Goal: Task Accomplishment & Management: Manage account settings

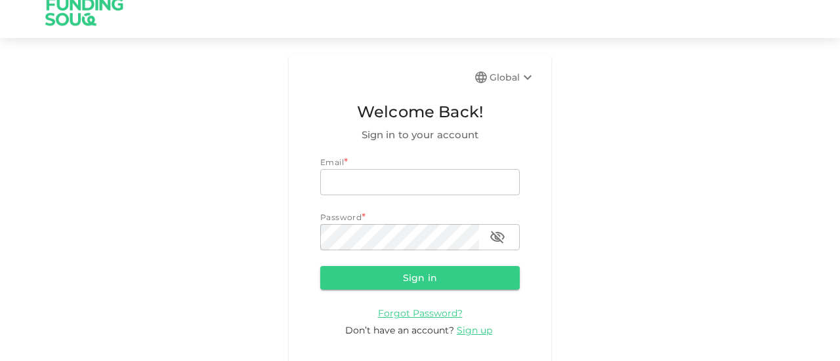
scroll to position [22, 0]
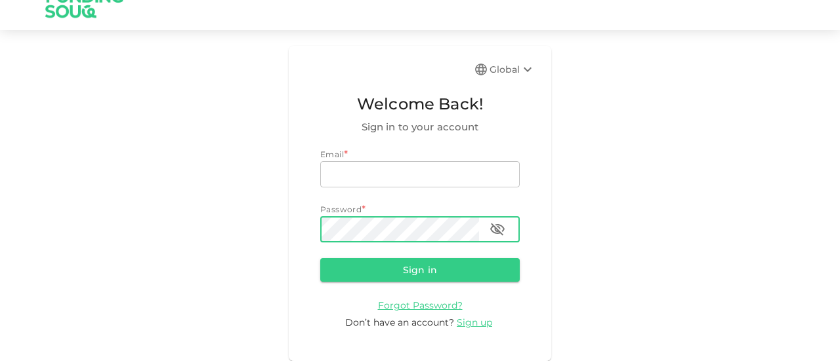
type input "[EMAIL_ADDRESS][DOMAIN_NAME]"
click at [497, 230] on icon "button" at bounding box center [497, 230] width 16 height 16
click at [397, 256] on form "Email email [EMAIL_ADDRESS][DOMAIN_NAME] email Password password password Sign …" at bounding box center [419, 239] width 199 height 182
click at [386, 267] on button "Sign in" at bounding box center [419, 270] width 199 height 24
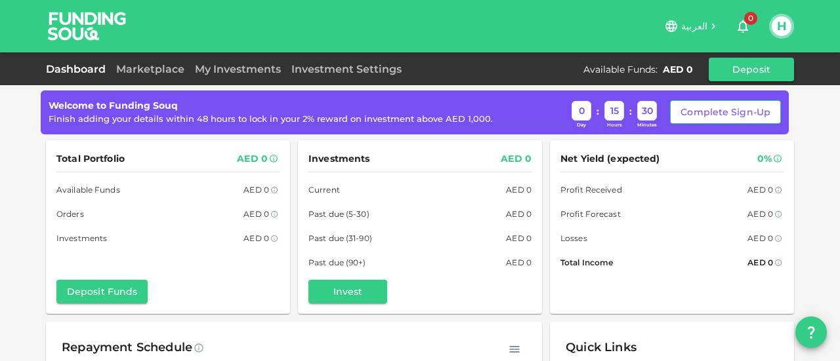
click at [712, 112] on button "Complete Sign-Up" at bounding box center [725, 112] width 111 height 24
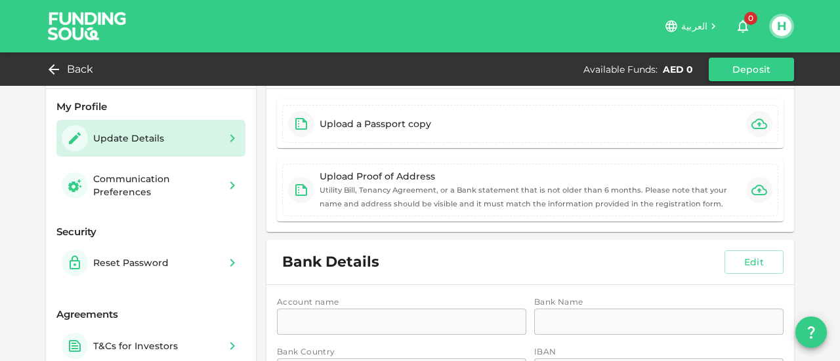
scroll to position [66, 0]
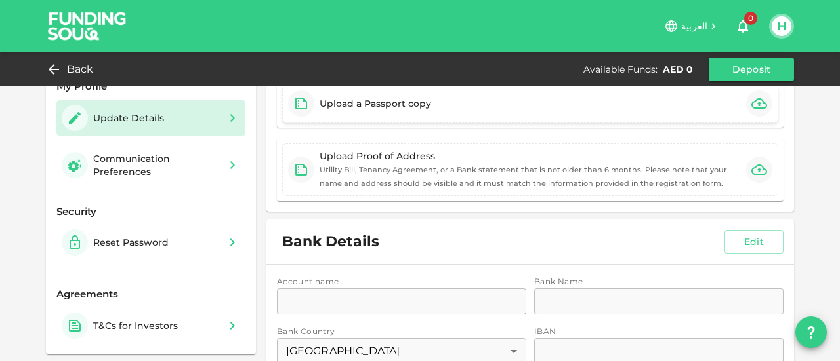
click at [753, 103] on icon "button" at bounding box center [759, 103] width 16 height 10
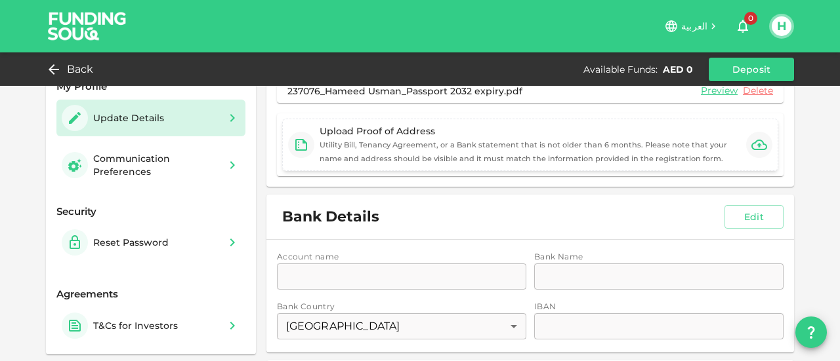
click at [753, 140] on icon "button" at bounding box center [759, 145] width 16 height 10
click at [754, 144] on icon "button" at bounding box center [759, 145] width 16 height 10
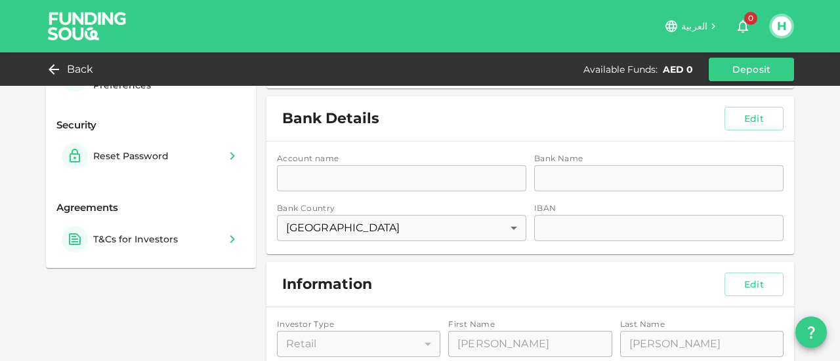
scroll to position [131, 0]
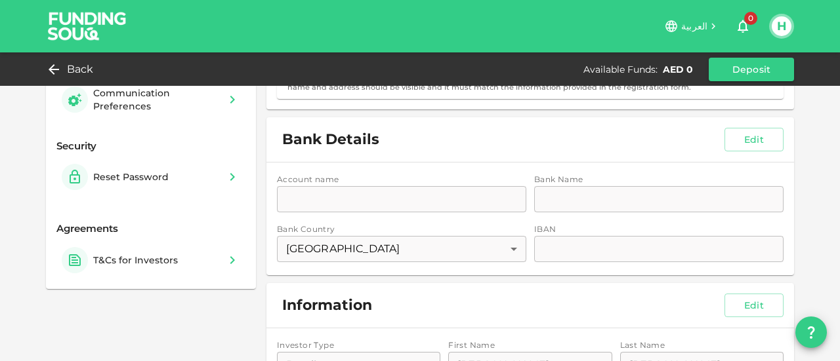
click at [337, 197] on div "Account name accountName accountName Bank Name bankName bankName Bank Country […" at bounding box center [529, 219] width 527 height 113
click at [739, 136] on button "Edit" at bounding box center [753, 140] width 59 height 24
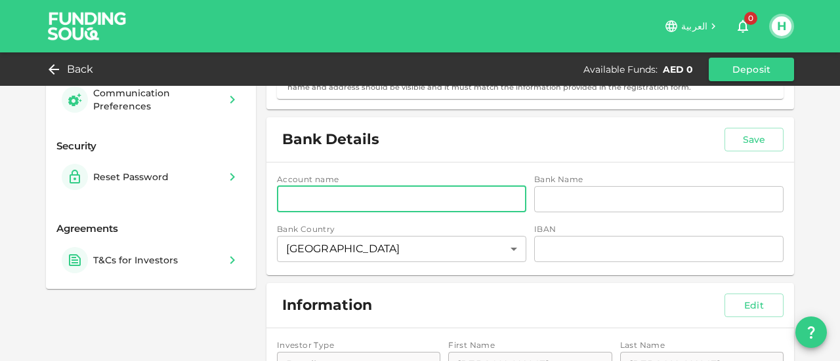
click at [315, 201] on input "accountName" at bounding box center [401, 199] width 249 height 26
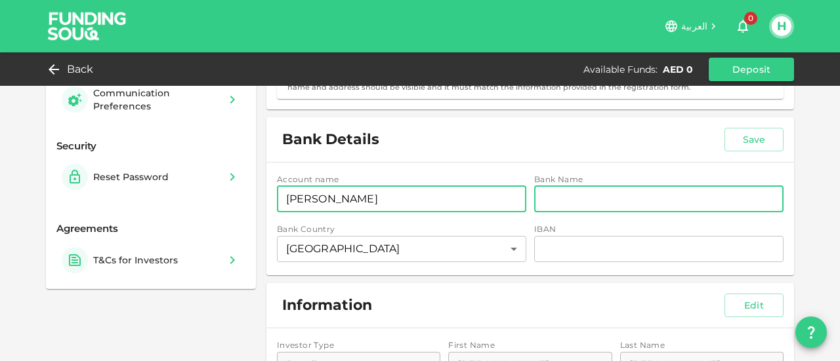
type input "[PERSON_NAME]"
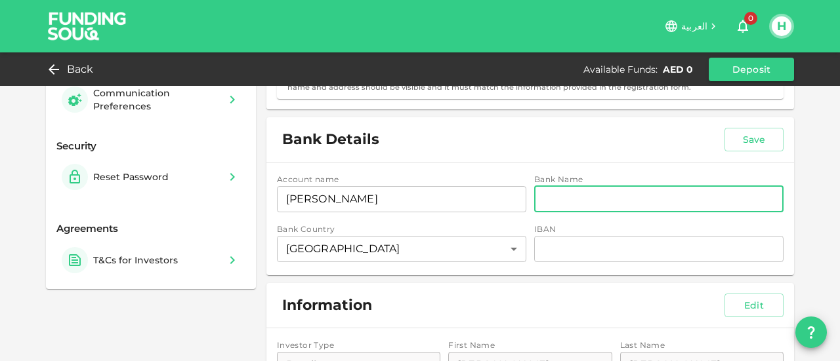
click at [550, 197] on input "bankName" at bounding box center [658, 199] width 249 height 26
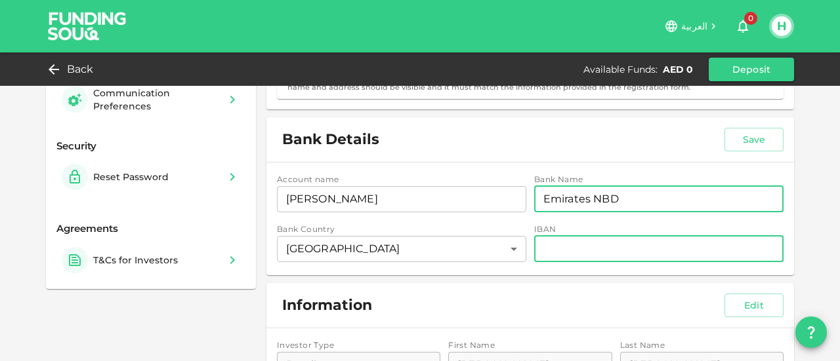
type input "Emirates NBD"
click at [569, 254] on input "iban" at bounding box center [658, 249] width 249 height 26
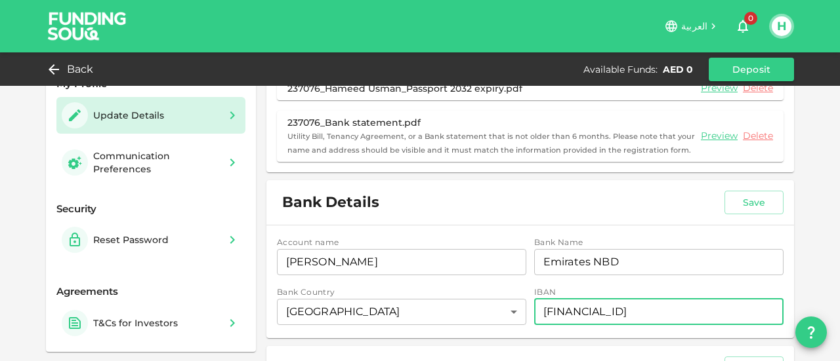
scroll to position [66, 0]
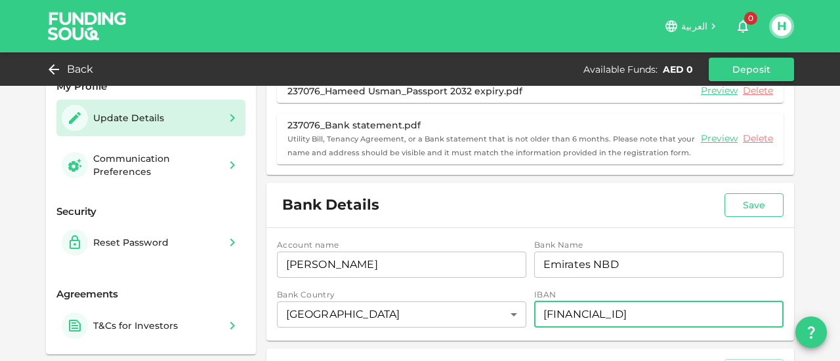
type input "[FINANCIAL_ID]"
click at [758, 201] on button "Save" at bounding box center [753, 205] width 59 height 24
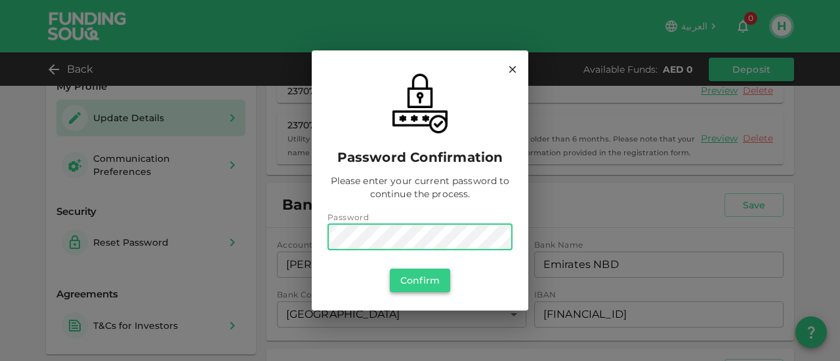
click at [421, 277] on button "Confirm" at bounding box center [420, 281] width 60 height 24
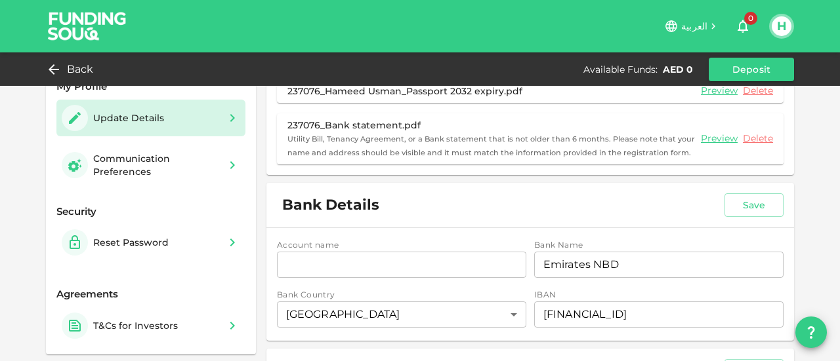
scroll to position [0, 0]
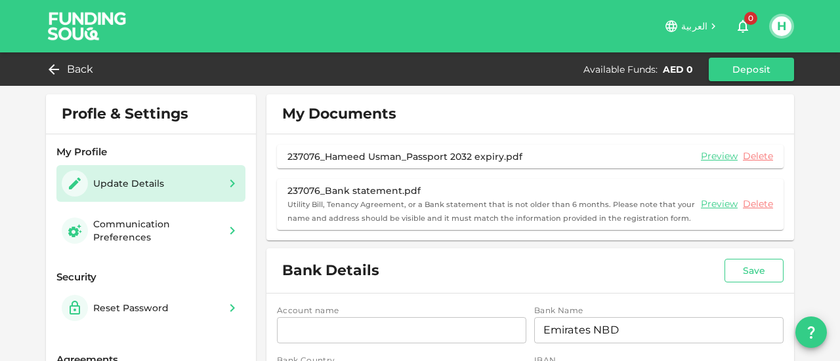
click at [745, 268] on button "Save" at bounding box center [753, 271] width 59 height 24
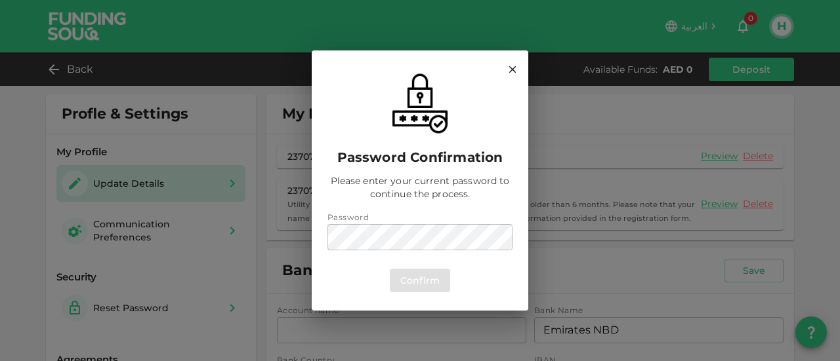
click at [804, 131] on div "Password confirmation Please enter your current password to continue the proces…" at bounding box center [420, 180] width 840 height 361
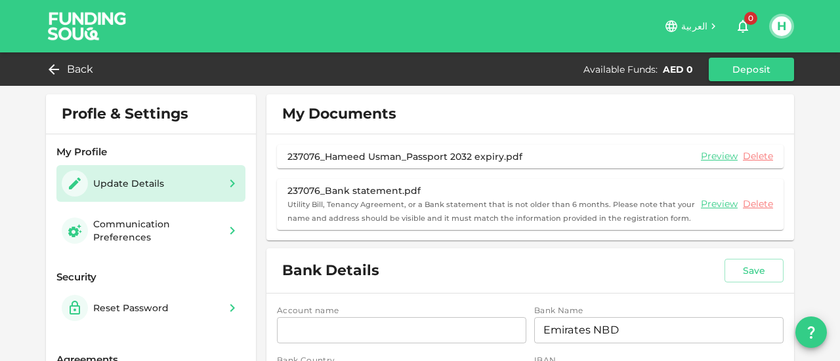
scroll to position [131, 0]
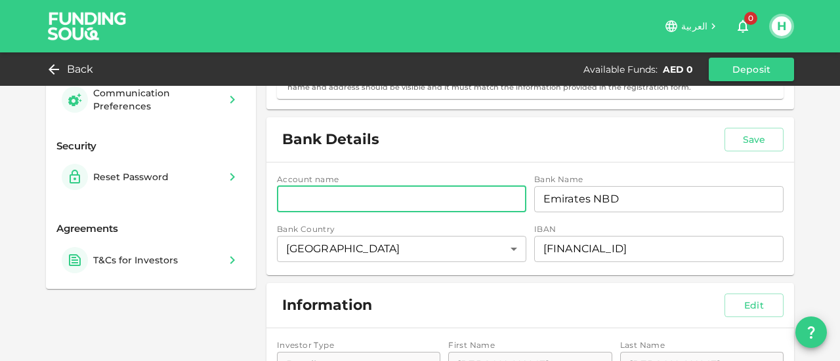
click at [430, 193] on input "accountName" at bounding box center [401, 199] width 249 height 26
type input "[PERSON_NAME]"
click at [755, 138] on button "Save" at bounding box center [753, 140] width 59 height 24
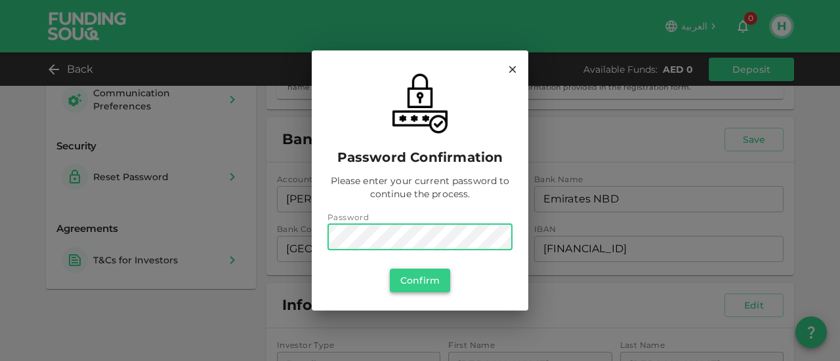
click at [422, 276] on button "Confirm" at bounding box center [420, 281] width 60 height 24
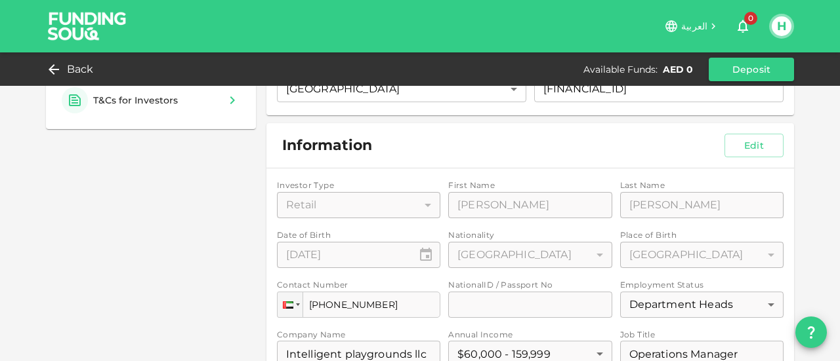
scroll to position [94, 0]
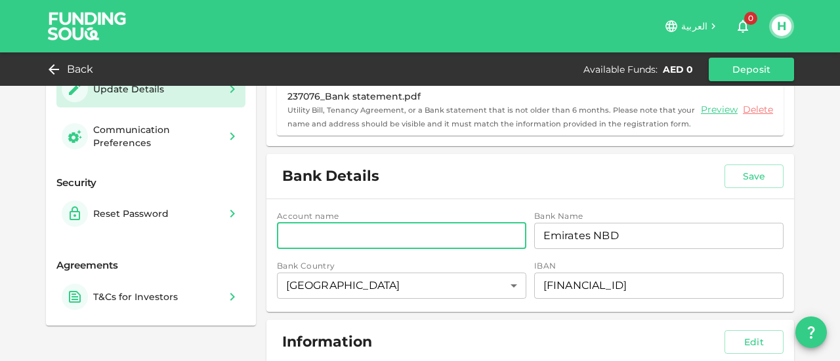
click at [331, 232] on input "accountName" at bounding box center [401, 236] width 249 height 26
type input "[PERSON_NAME] [PERSON_NAME]"
click at [743, 177] on button "Save" at bounding box center [753, 177] width 59 height 24
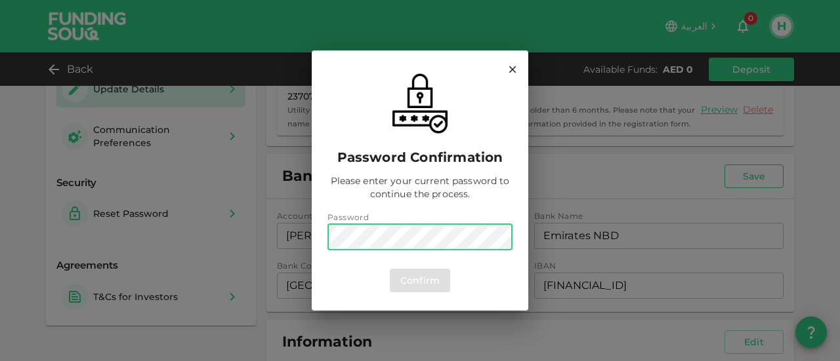
scroll to position [0, 0]
click at [417, 280] on button "Confirm" at bounding box center [420, 281] width 60 height 24
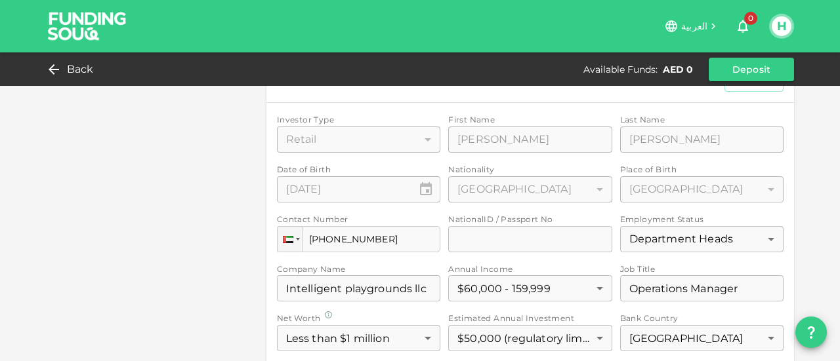
scroll to position [94, 0]
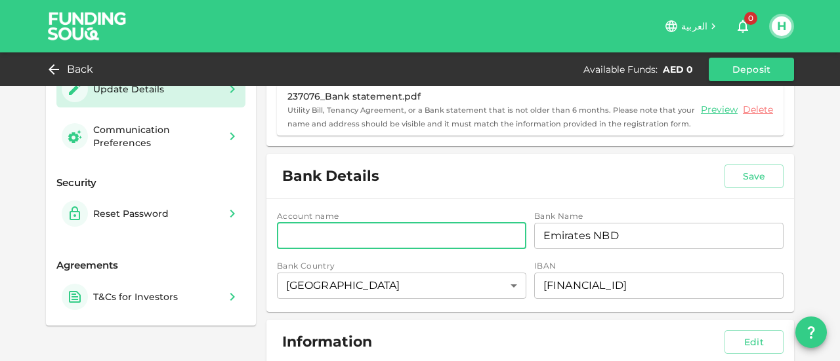
click at [346, 236] on input "accountName" at bounding box center [401, 236] width 249 height 26
type input "[PERSON_NAME] [PERSON_NAME]"
click at [739, 174] on button "Save" at bounding box center [753, 177] width 59 height 24
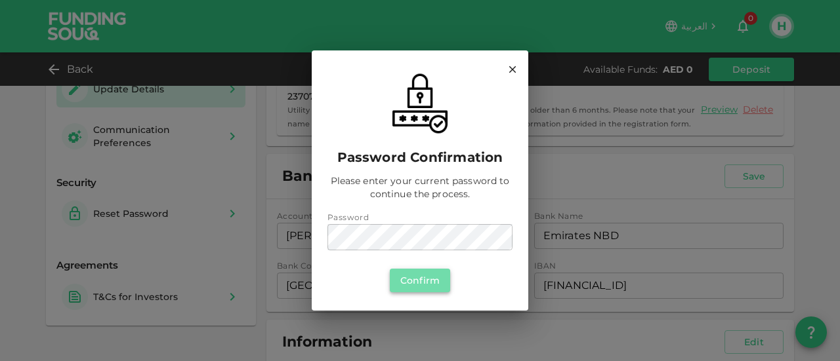
click at [405, 272] on button "Confirm" at bounding box center [420, 281] width 60 height 24
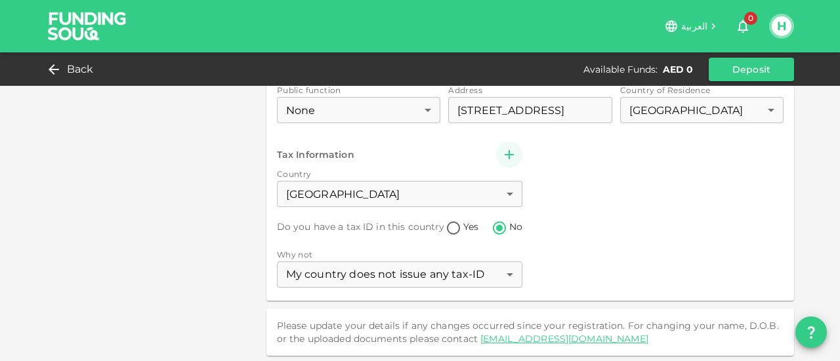
scroll to position [685, 0]
click at [70, 62] on span "Back" at bounding box center [80, 69] width 27 height 18
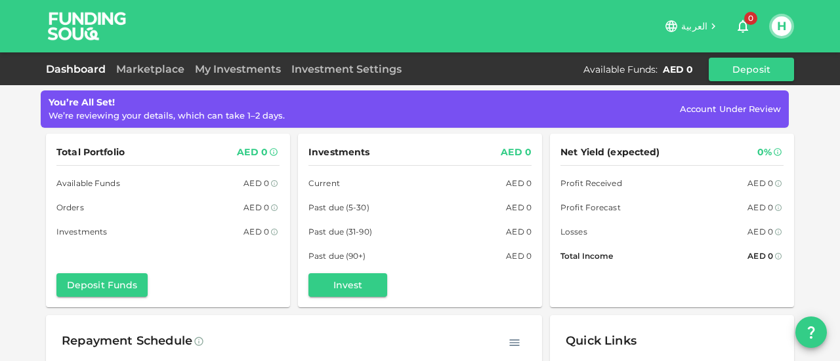
click at [139, 60] on div "Dashboard Marketplace My Investments Investment Settings Available Funds : AED …" at bounding box center [420, 70] width 748 height 24
click at [136, 71] on link "Marketplace" at bounding box center [150, 69] width 79 height 12
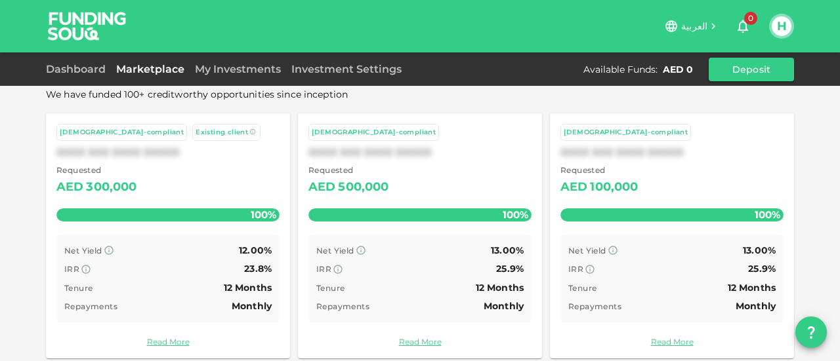
scroll to position [123, 0]
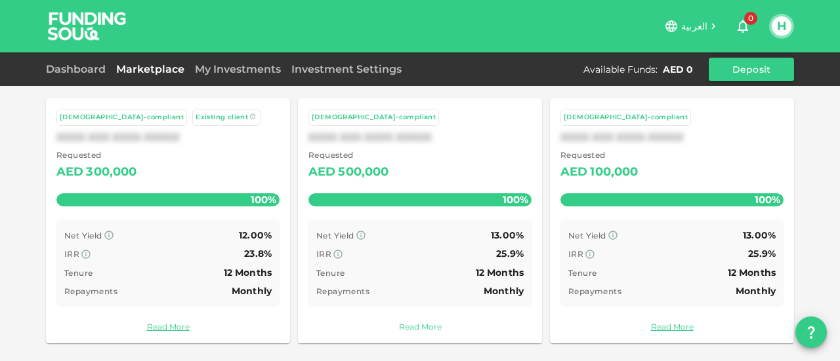
click at [421, 323] on link "Read More" at bounding box center [419, 327] width 223 height 12
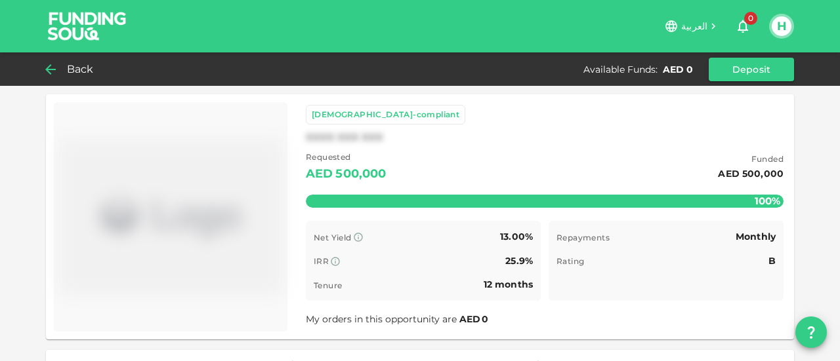
click at [52, 64] on icon at bounding box center [51, 70] width 16 height 16
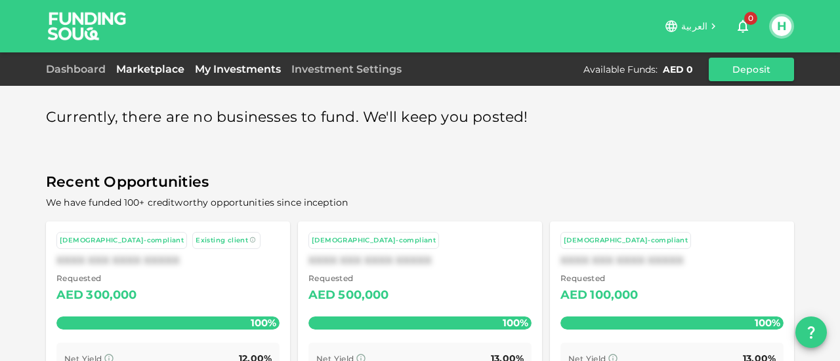
click at [232, 70] on link "My Investments" at bounding box center [238, 69] width 96 height 12
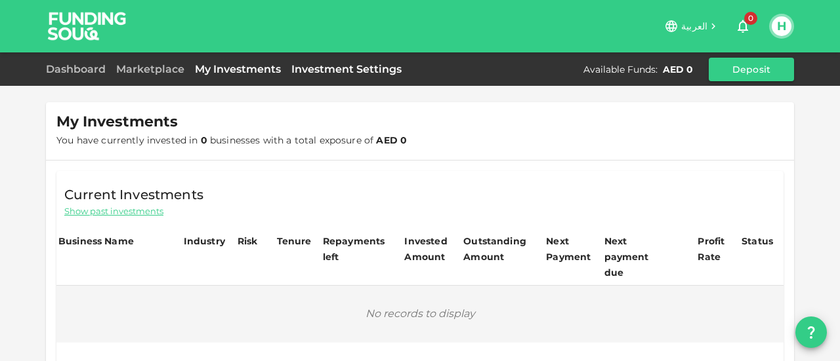
click at [341, 70] on link "Investment Settings" at bounding box center [346, 69] width 121 height 12
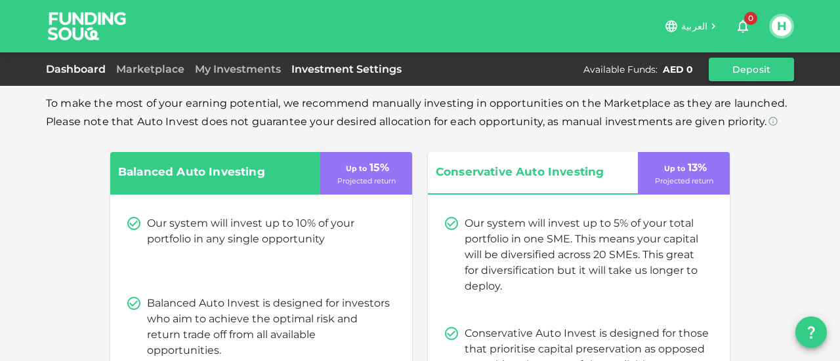
click at [73, 67] on link "Dashboard" at bounding box center [78, 69] width 65 height 12
